Goal: Information Seeking & Learning: Learn about a topic

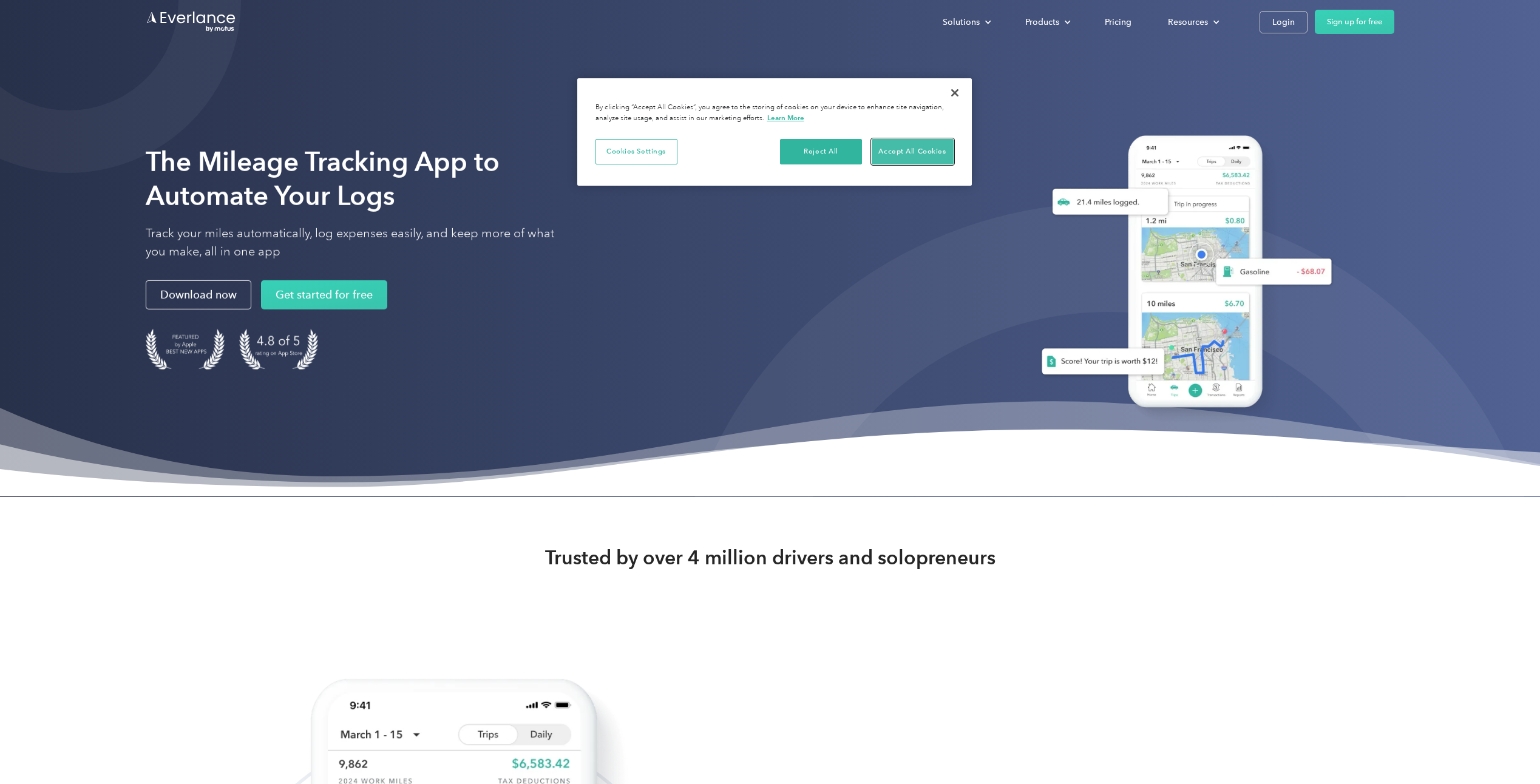
click at [939, 152] on button "Accept All Cookies" at bounding box center [913, 152] width 82 height 25
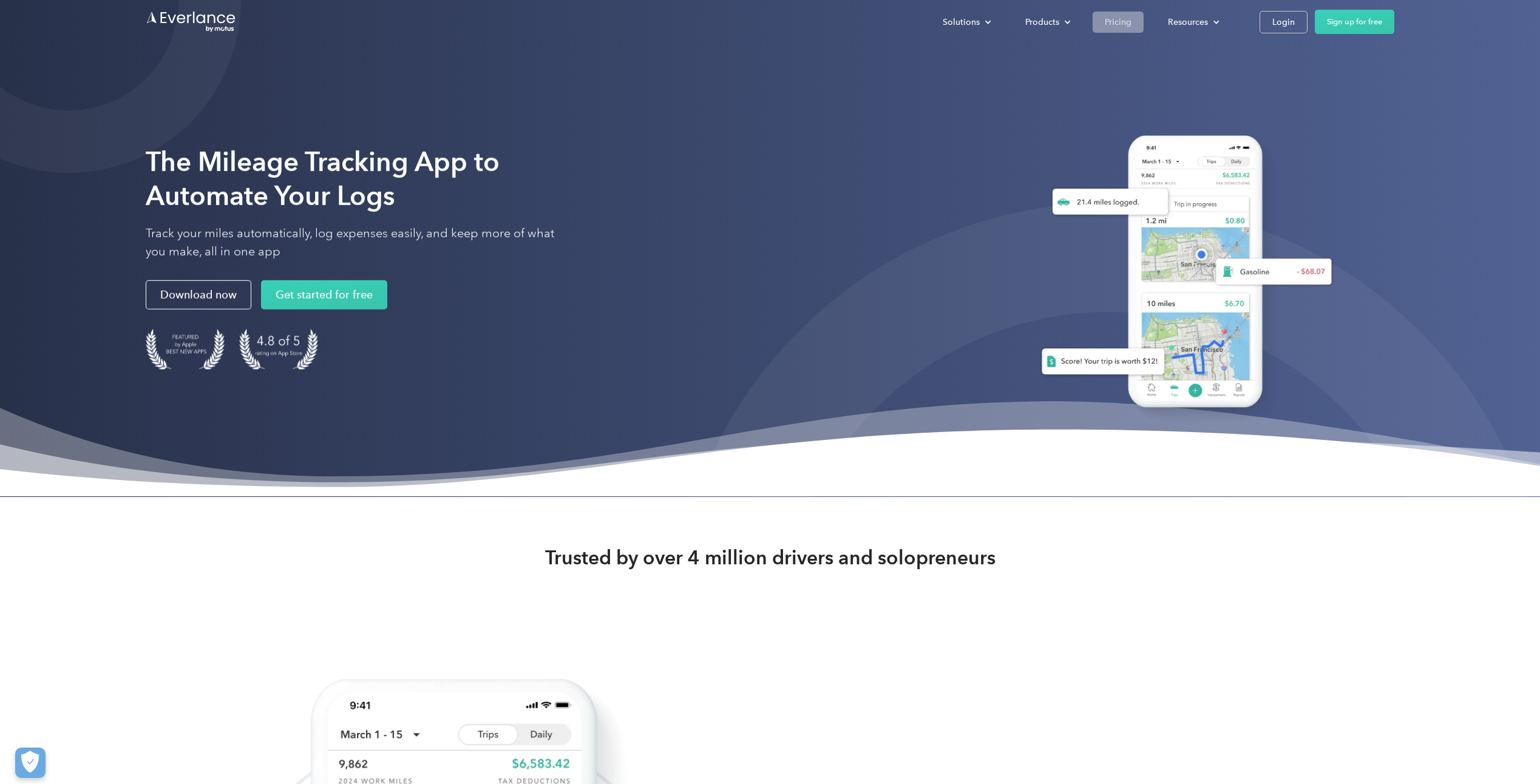
click at [1108, 26] on div "Pricing" at bounding box center [1118, 22] width 27 height 15
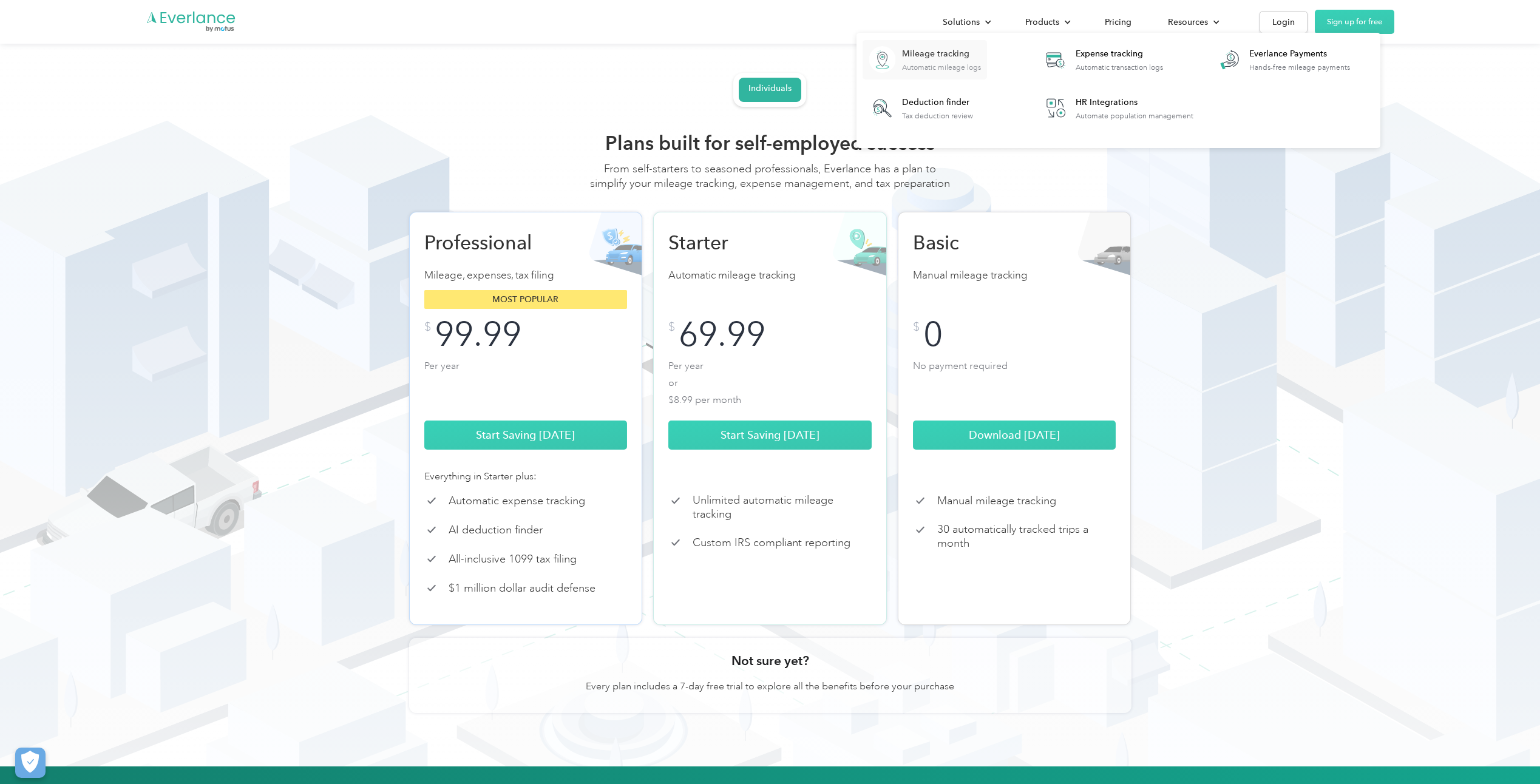
click at [933, 58] on div "Mileage tracking" at bounding box center [941, 54] width 79 height 12
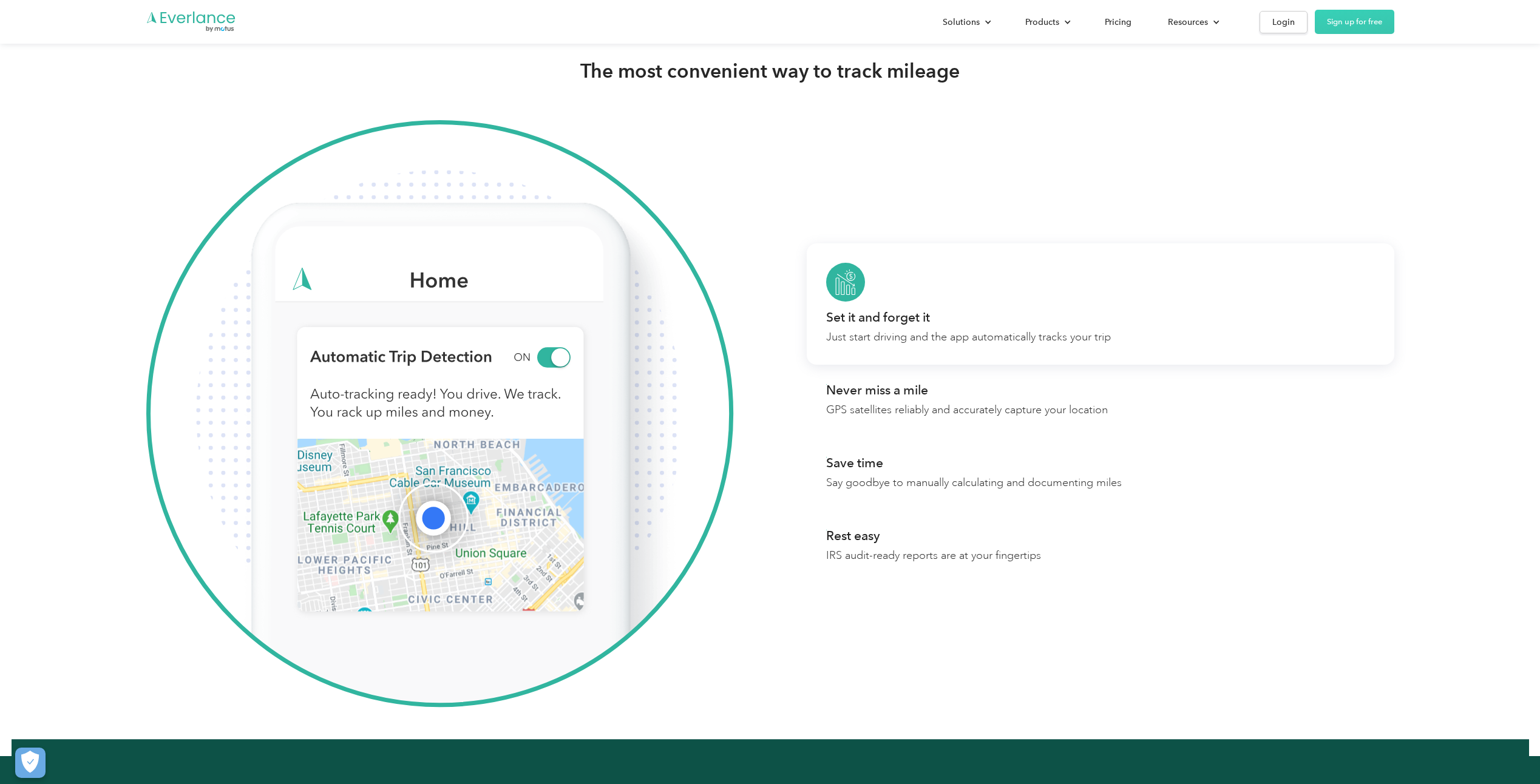
scroll to position [971, 0]
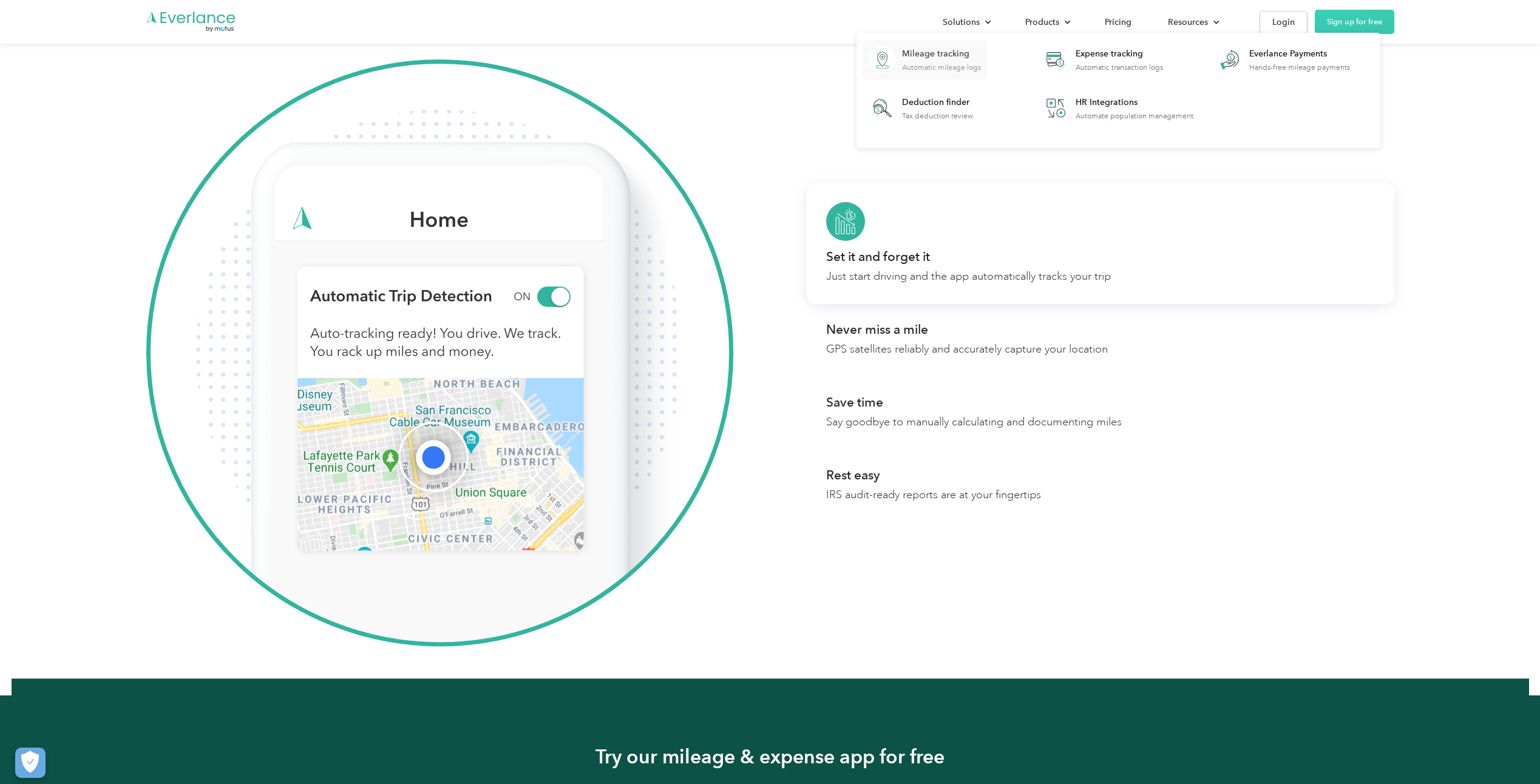
click at [937, 59] on div "Mileage tracking" at bounding box center [941, 54] width 79 height 12
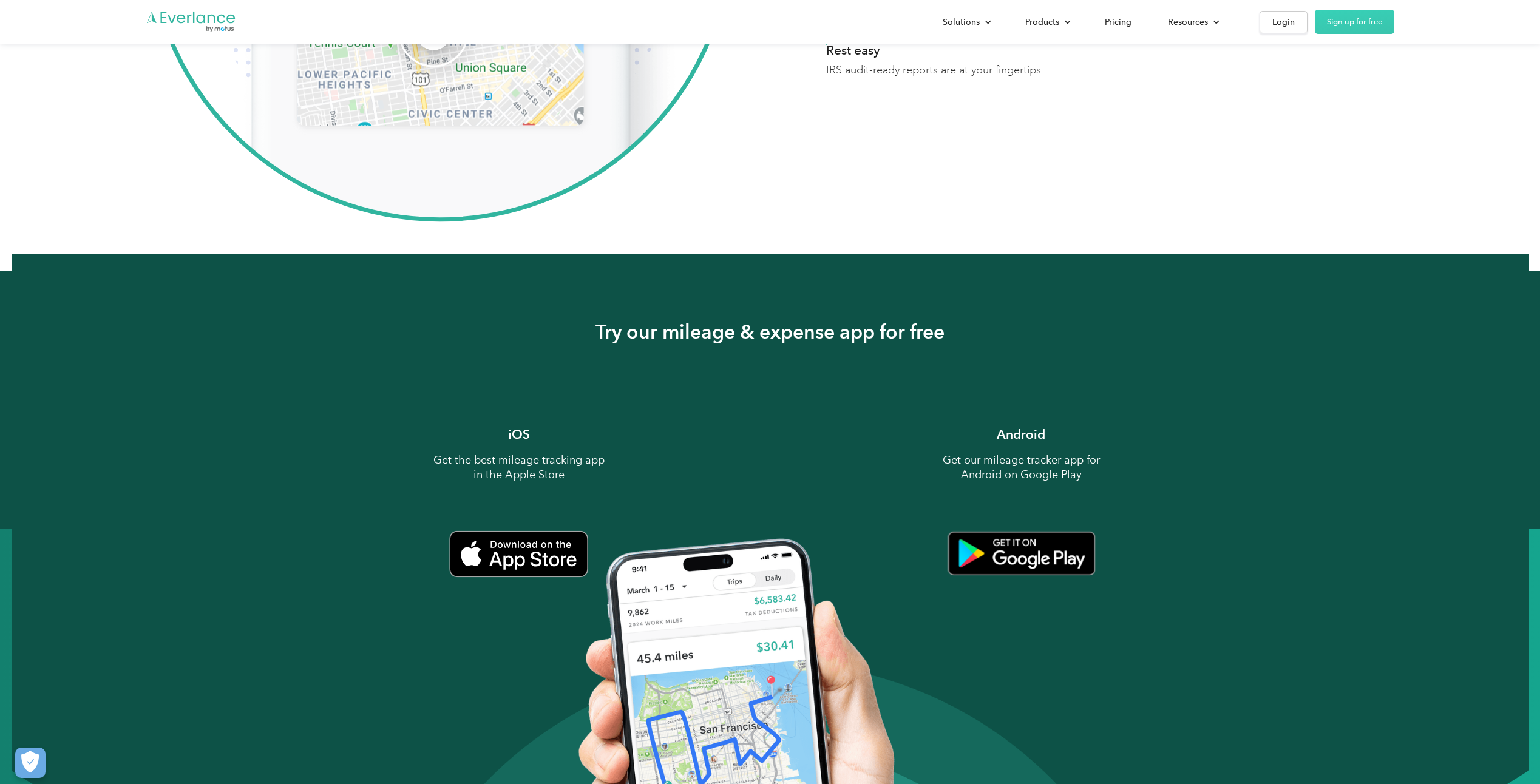
scroll to position [1457, 0]
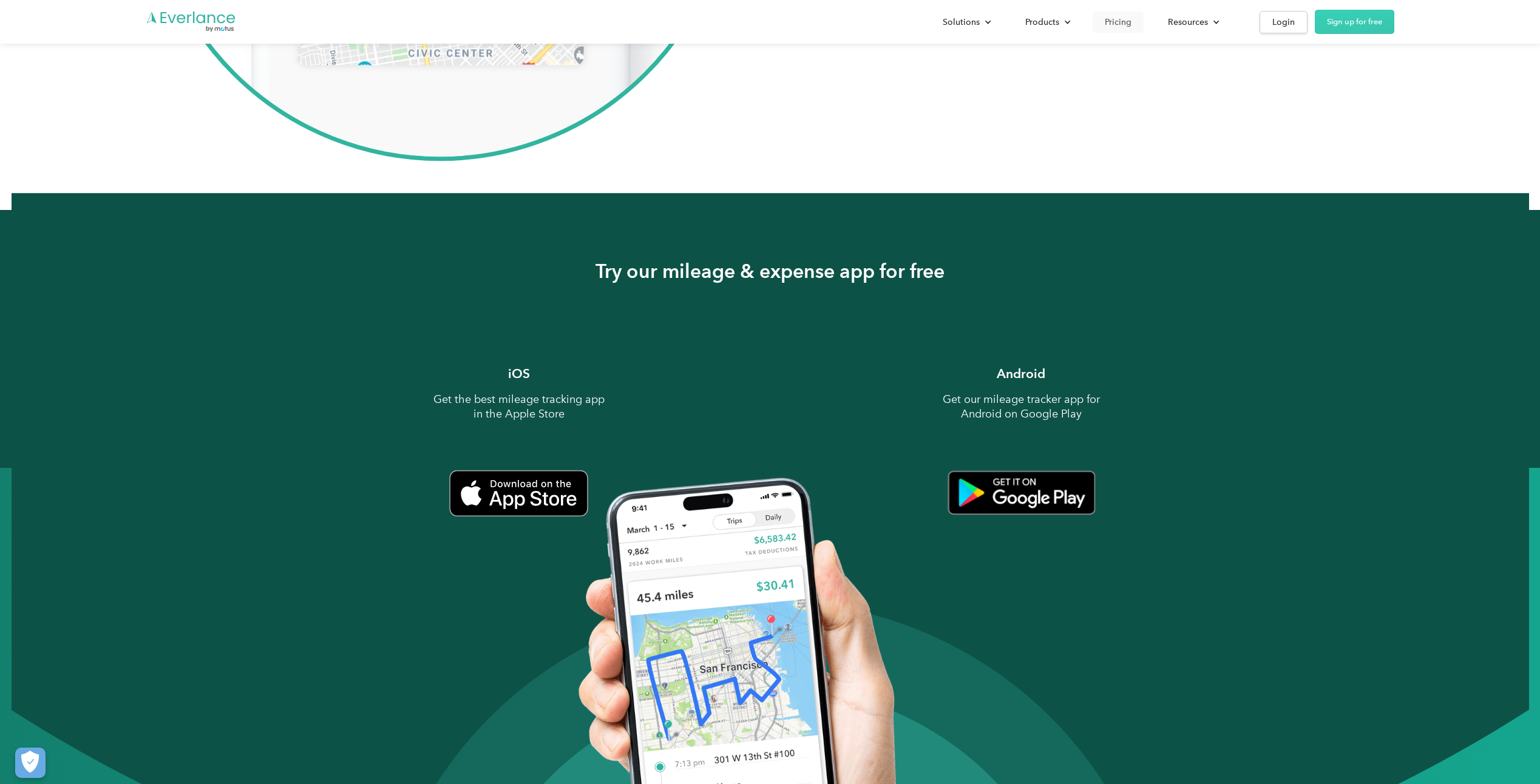
click at [1127, 25] on div "Pricing" at bounding box center [1118, 22] width 27 height 15
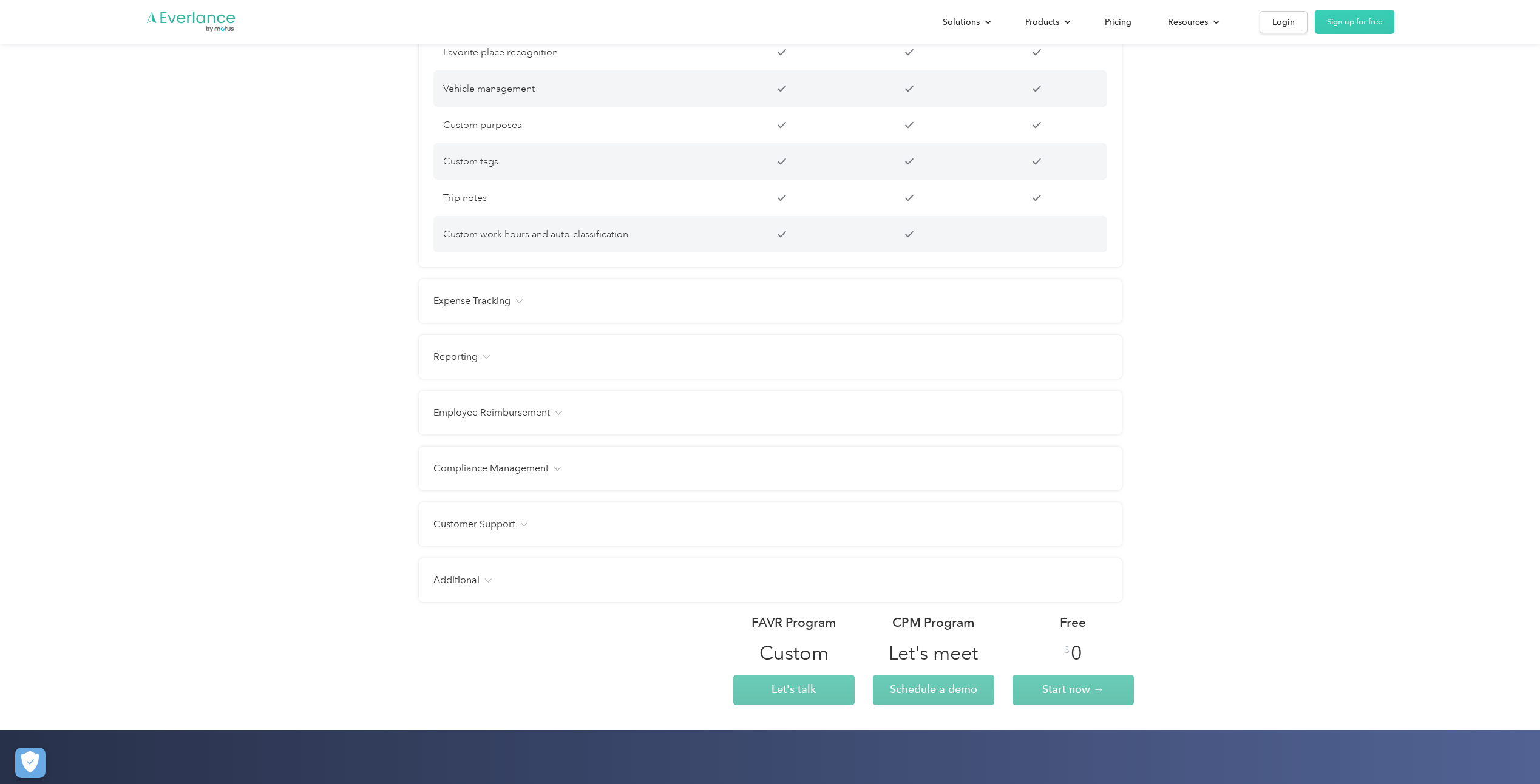
scroll to position [1274, 0]
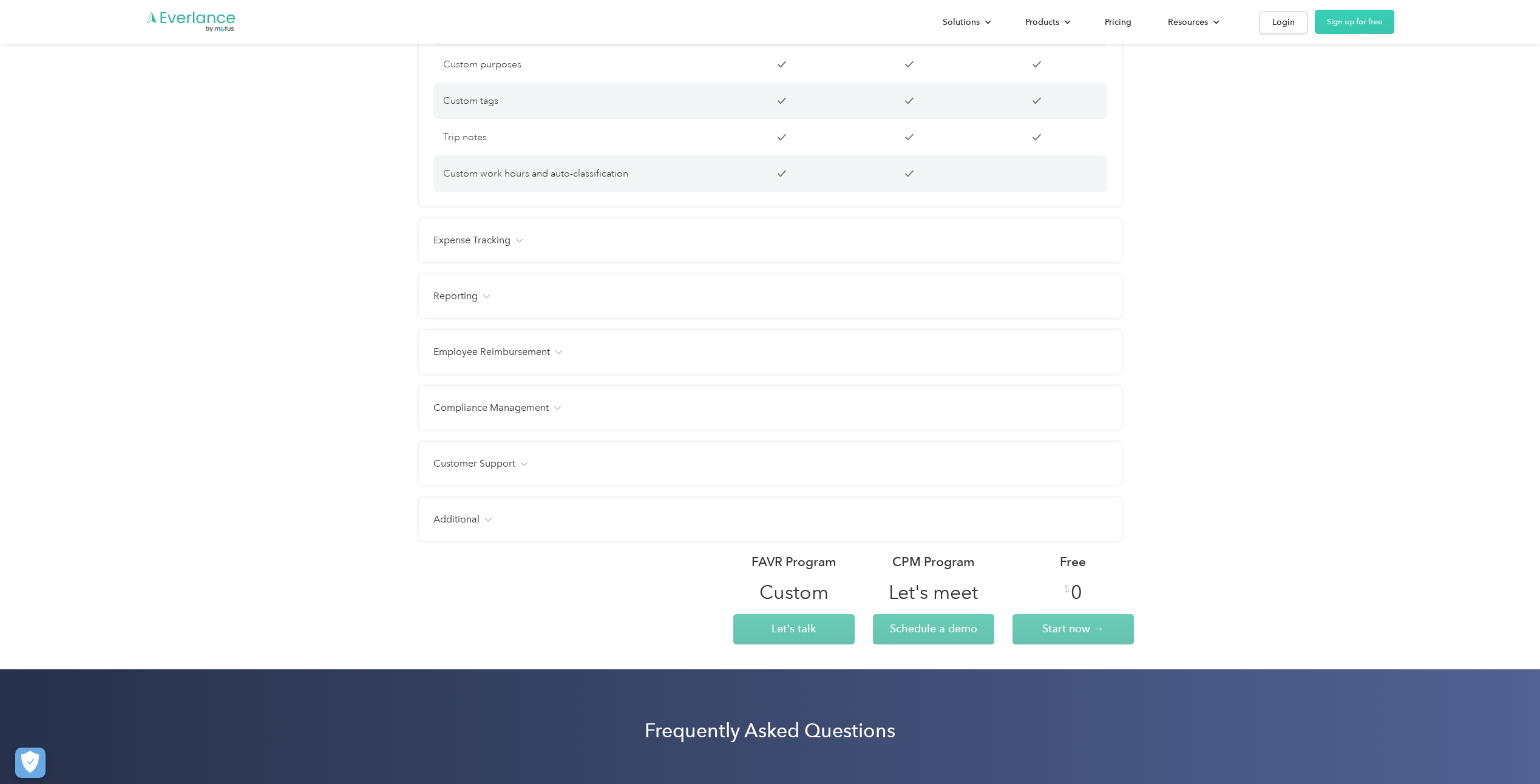
click at [472, 304] on h4 "Reporting" at bounding box center [455, 296] width 44 height 15
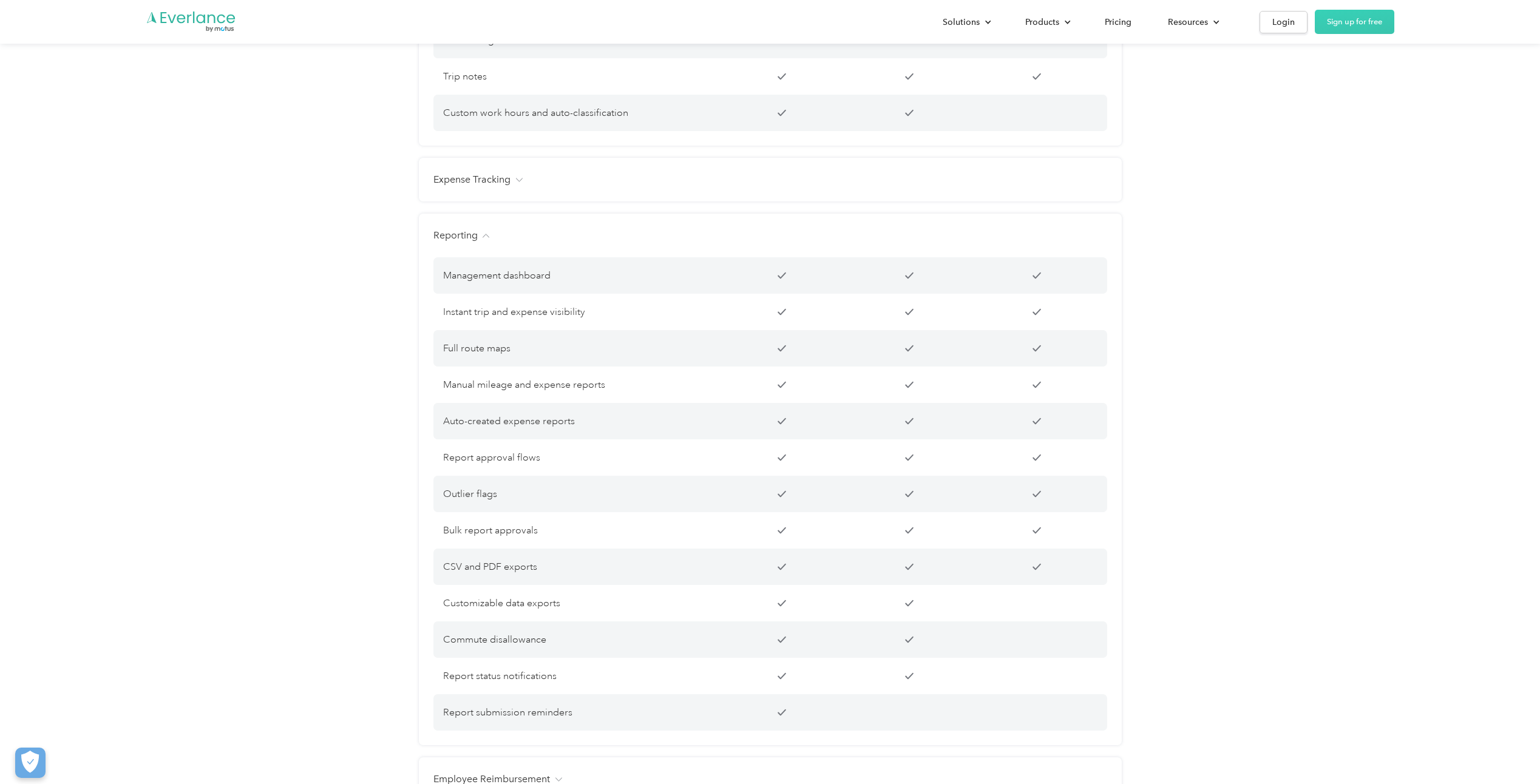
scroll to position [1457, 0]
